Goal: Task Accomplishment & Management: Manage account settings

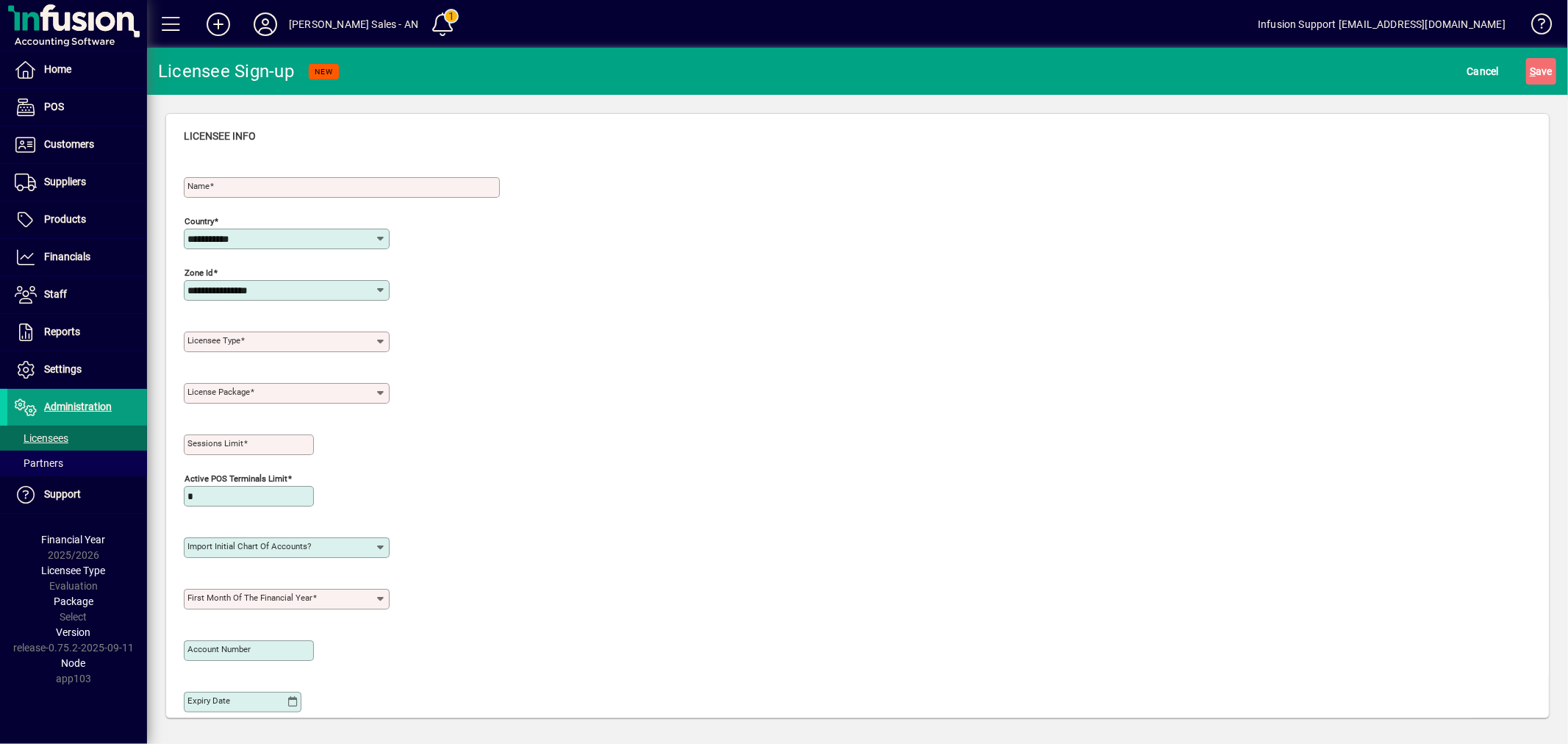
click at [266, 23] on icon at bounding box center [265, 24] width 29 height 23
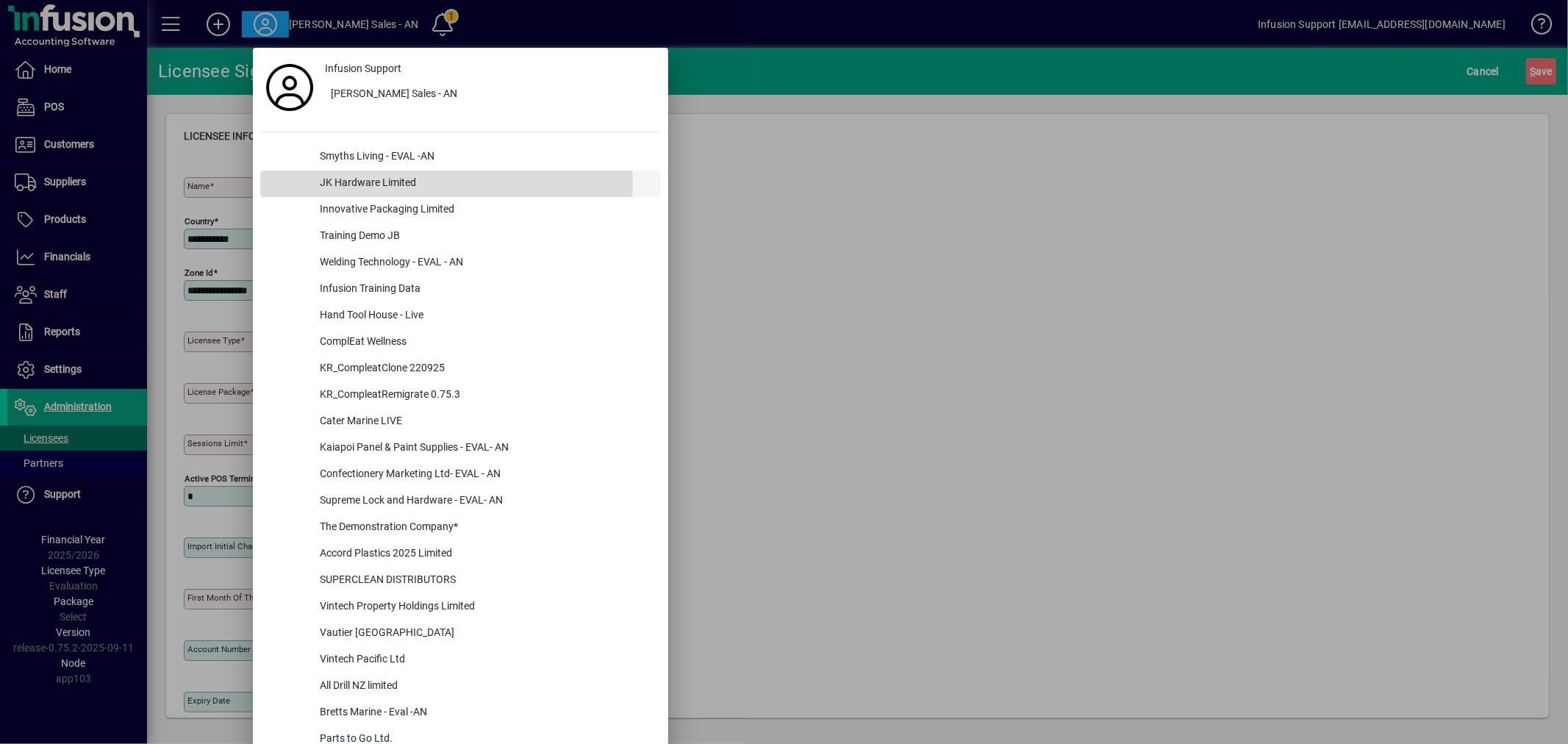
click at [362, 180] on div "JK Hardware Limited" at bounding box center [484, 184] width 353 height 27
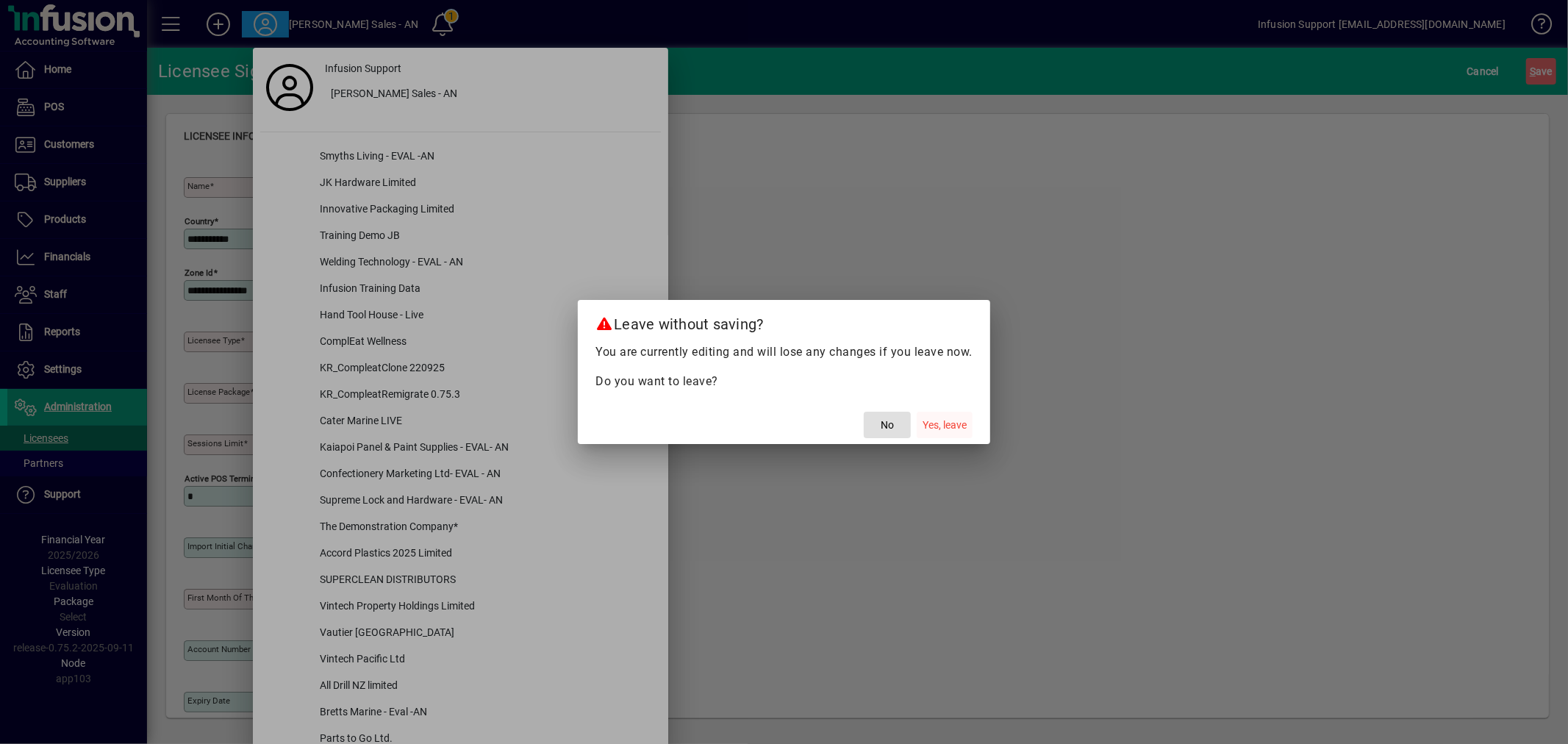
click at [959, 434] on span "button" at bounding box center [944, 425] width 56 height 36
